Goal: Check status: Check status

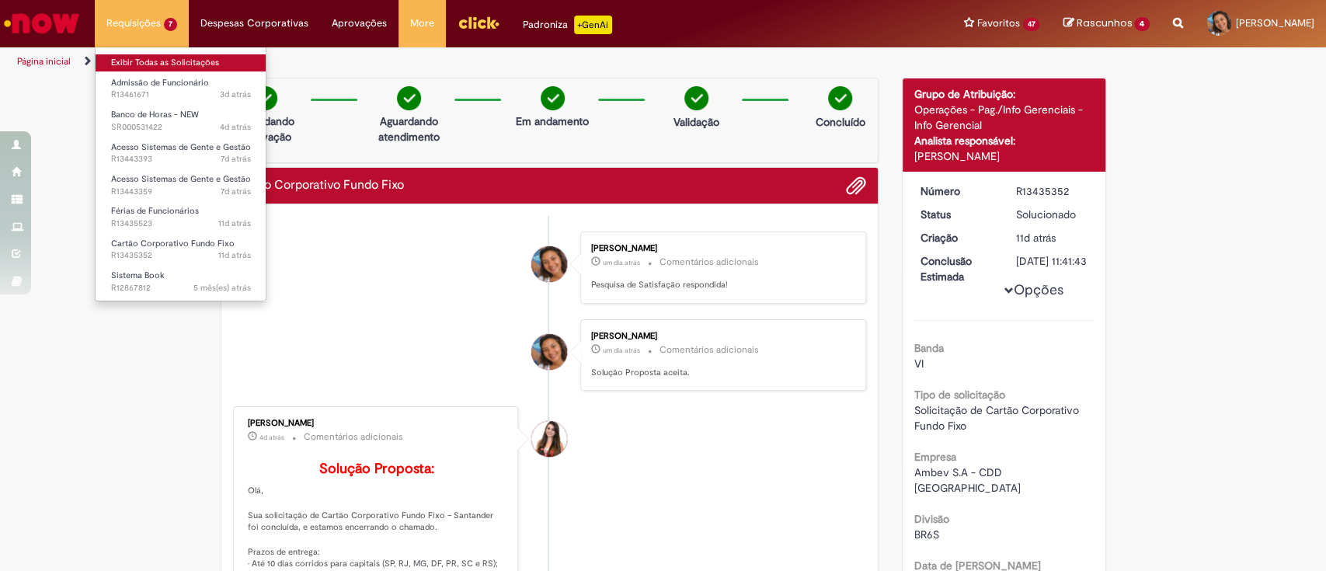
click at [179, 58] on link "Exibir Todas as Solicitações" at bounding box center [181, 62] width 171 height 17
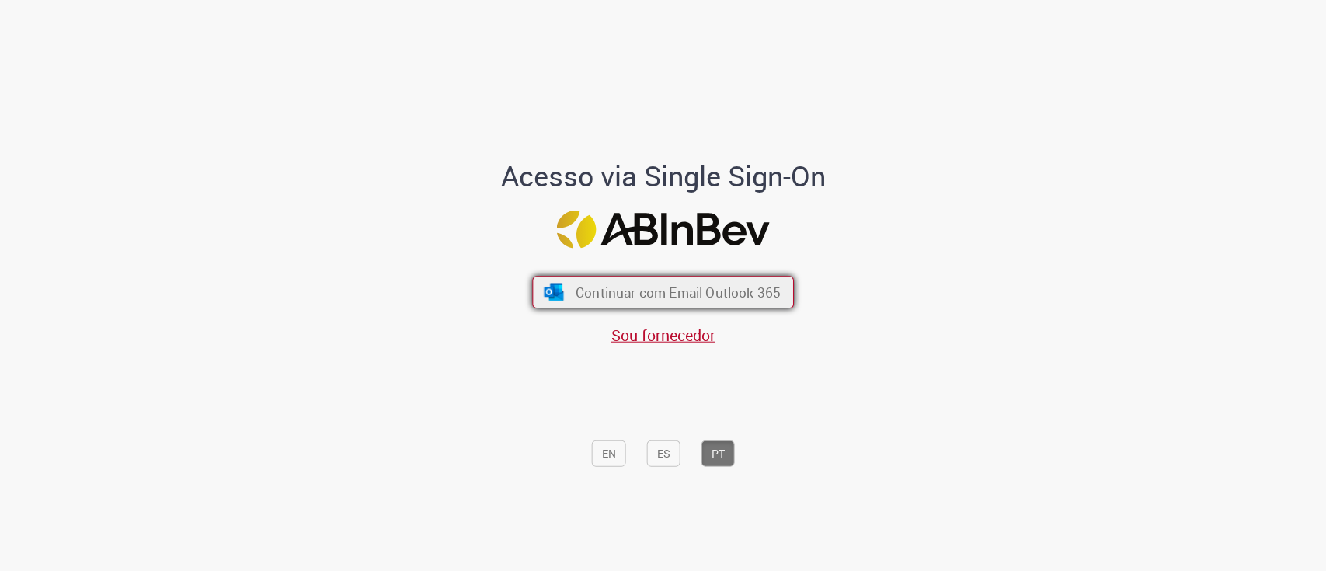
click at [718, 297] on span "Continuar com Email Outlook 365" at bounding box center [677, 292] width 205 height 18
drag, startPoint x: 0, startPoint y: 0, endPoint x: 716, endPoint y: 297, distance: 775.0
click at [716, 297] on span "Continuar com Email Outlook 365" at bounding box center [677, 292] width 205 height 18
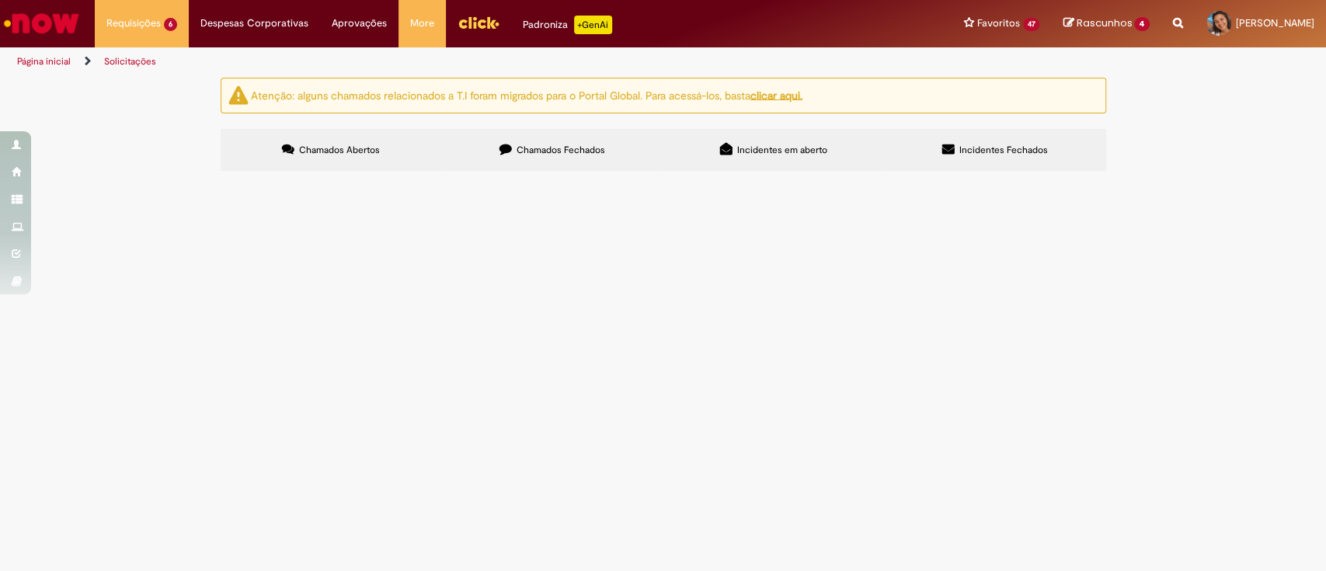
click at [0, 0] on span "Bom dia, tudo bem? preciso subir essas movimentações por exceção. O Bruno preci…" at bounding box center [0, 0] width 0 height 0
